Goal: Find specific page/section: Find specific page/section

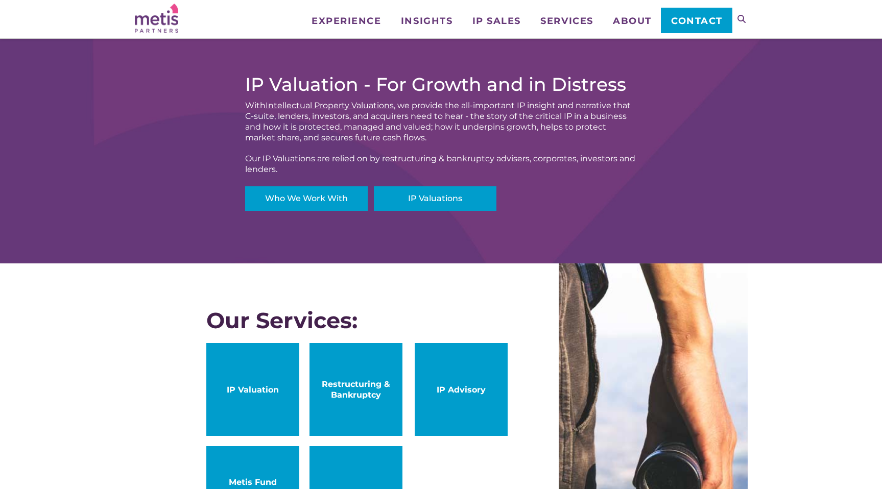
scroll to position [386, 0]
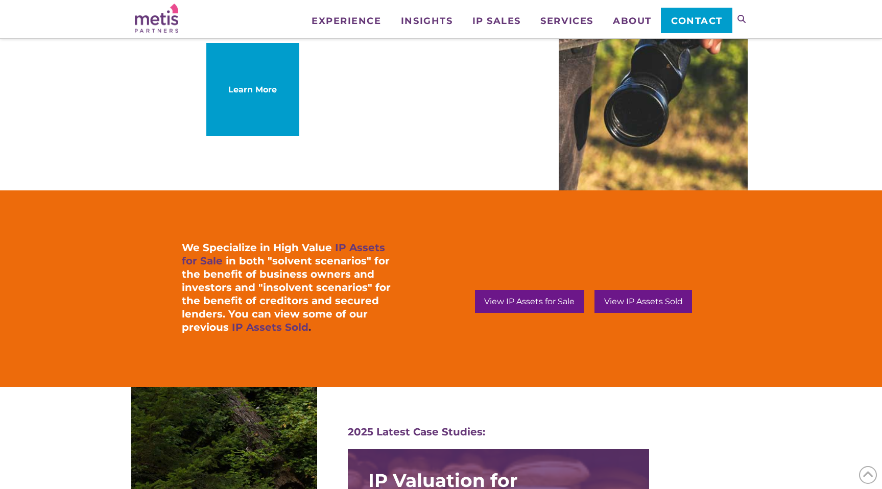
scroll to position [821, 0]
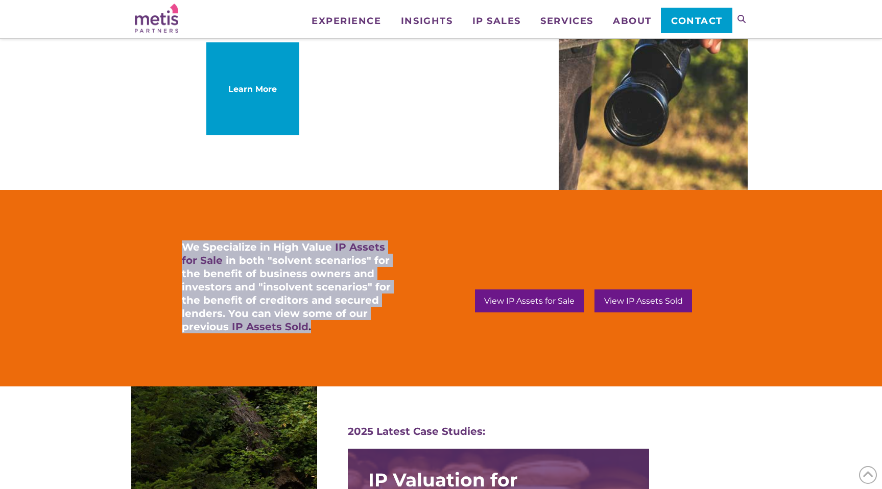
drag, startPoint x: 184, startPoint y: 244, endPoint x: 358, endPoint y: 323, distance: 190.4
click at [358, 323] on h4 "We Specialize in High Value IP Assets for Sale in both "solvent scenarios" for …" at bounding box center [288, 287] width 212 height 93
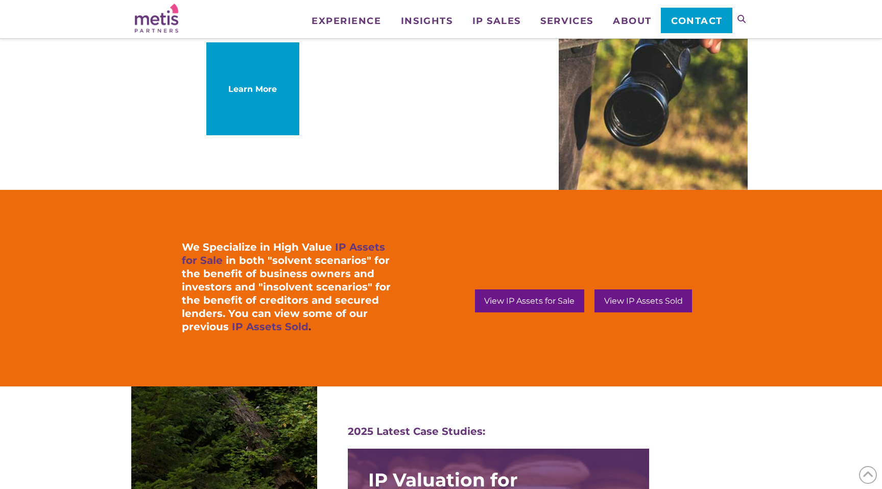
click at [358, 323] on h4 "We Specialize in High Value IP Assets for Sale in both "solvent scenarios" for …" at bounding box center [288, 287] width 212 height 93
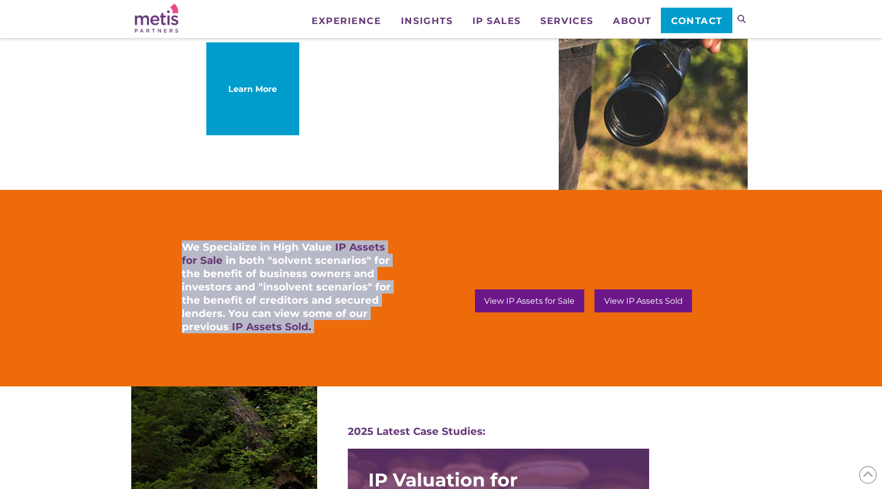
click at [358, 323] on h4 "We Specialize in High Value IP Assets for Sale in both "solvent scenarios" for …" at bounding box center [288, 287] width 212 height 93
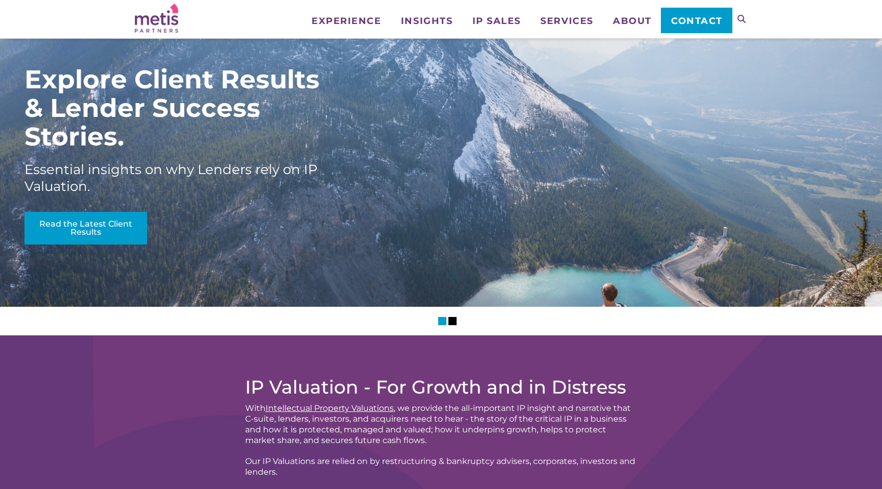
scroll to position [0, 0]
